Goal: Navigation & Orientation: Find specific page/section

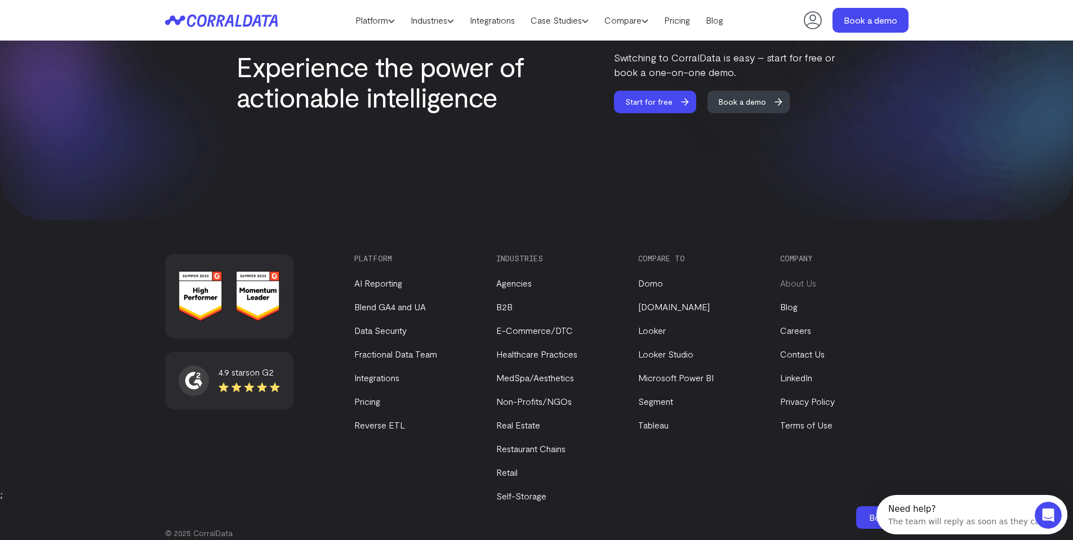
click at [795, 278] on link "About Us" at bounding box center [798, 283] width 36 height 11
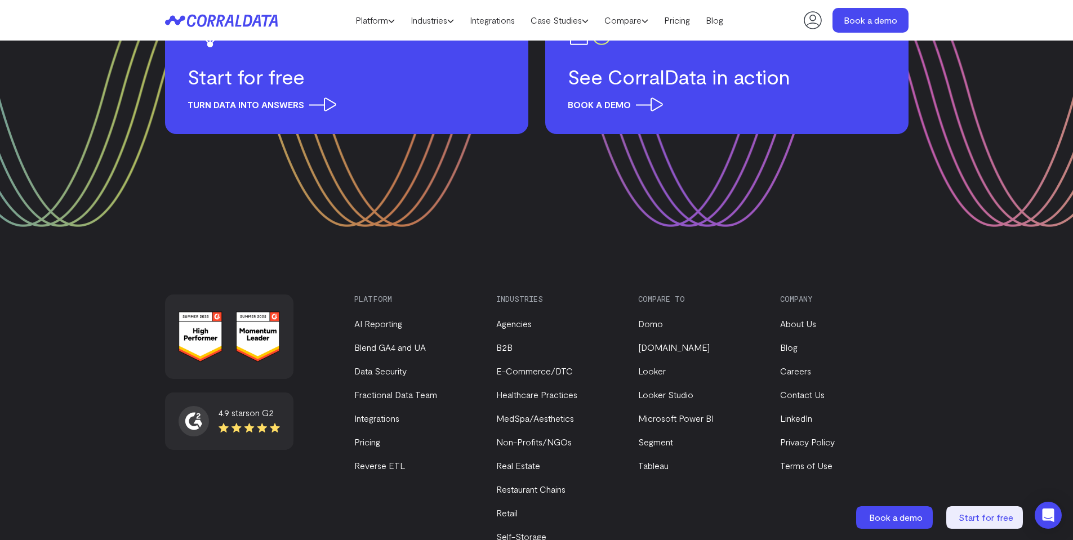
scroll to position [1479, 0]
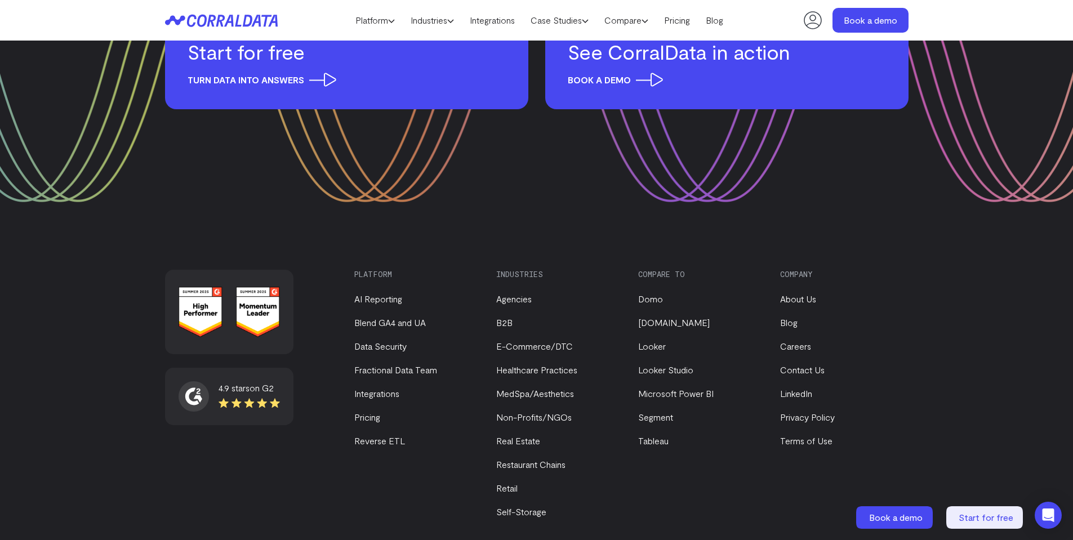
drag, startPoint x: 246, startPoint y: 514, endPoint x: 194, endPoint y: 517, distance: 52.5
click at [194, 540] on p "© 2025 CorralData" at bounding box center [537, 549] width 744 height 11
copy p "CorralData"
click at [8, 319] on div "4.9 stars on G2 Platform AI Reporting Blend GA4 and UA Data Security Fractional…" at bounding box center [536, 405] width 1073 height 338
